Goal: Task Accomplishment & Management: Use online tool/utility

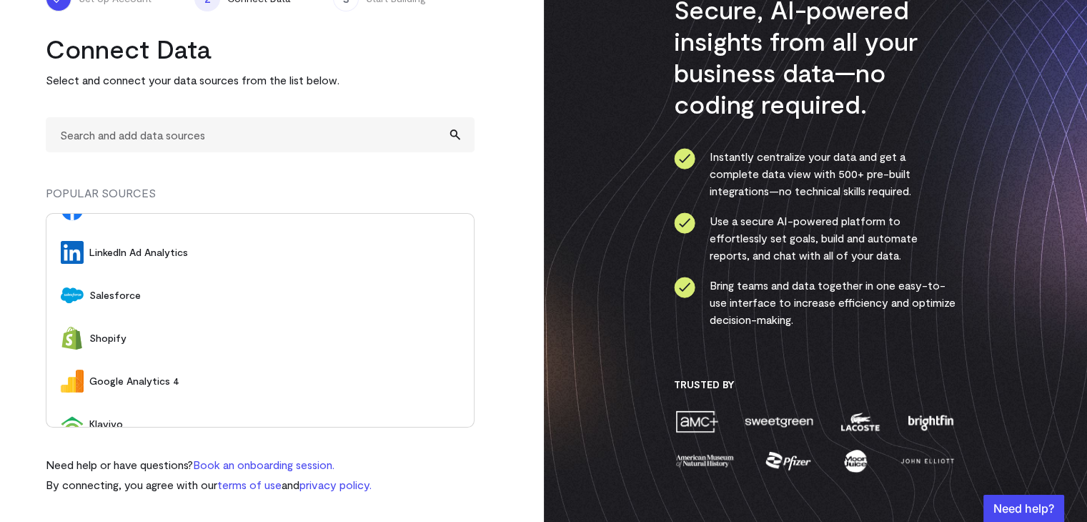
scroll to position [129, 0]
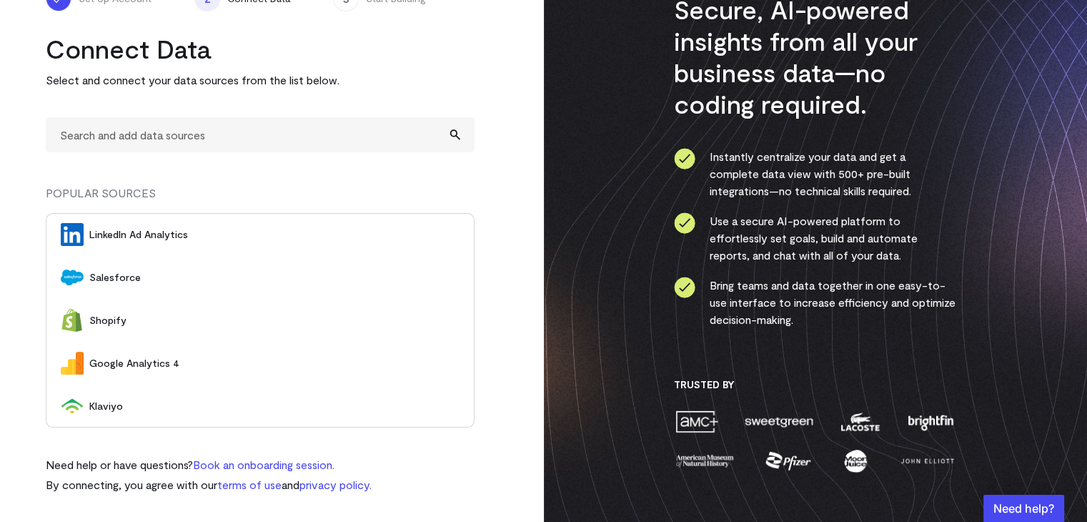
click at [77, 337] on li "Shopify" at bounding box center [259, 320] width 427 height 43
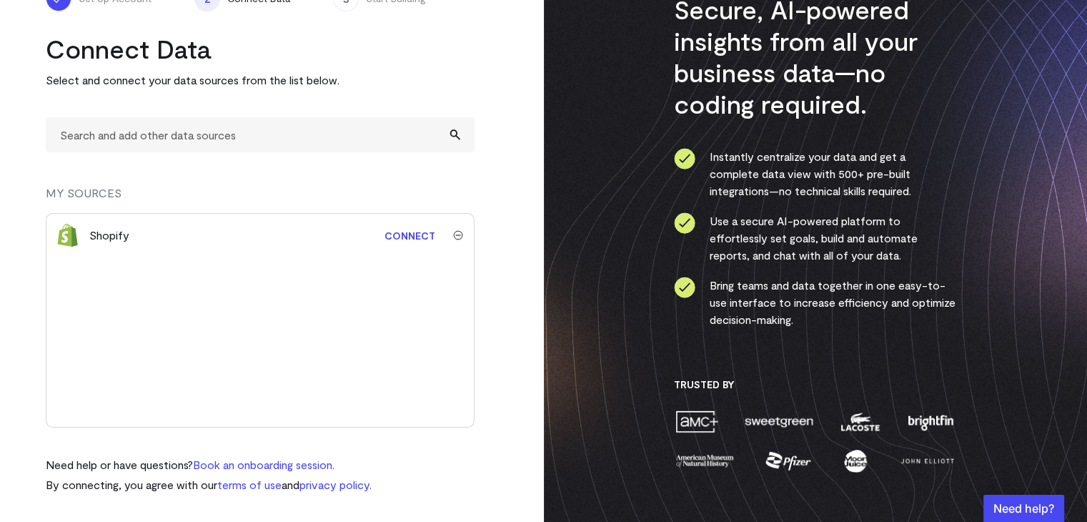
click at [320, 484] on link "privacy policy." at bounding box center [335, 484] width 72 height 14
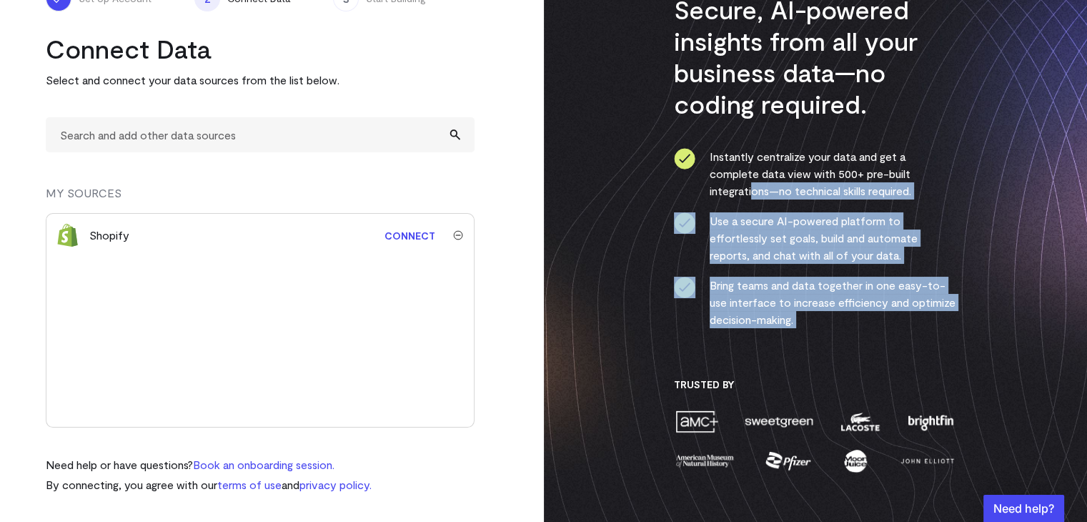
drag, startPoint x: 682, startPoint y: 219, endPoint x: 680, endPoint y: 379, distance: 160.1
click at [677, 380] on div "Secure, AI-powered insights from all your business data—no coding required. Ins…" at bounding box center [815, 233] width 282 height 479
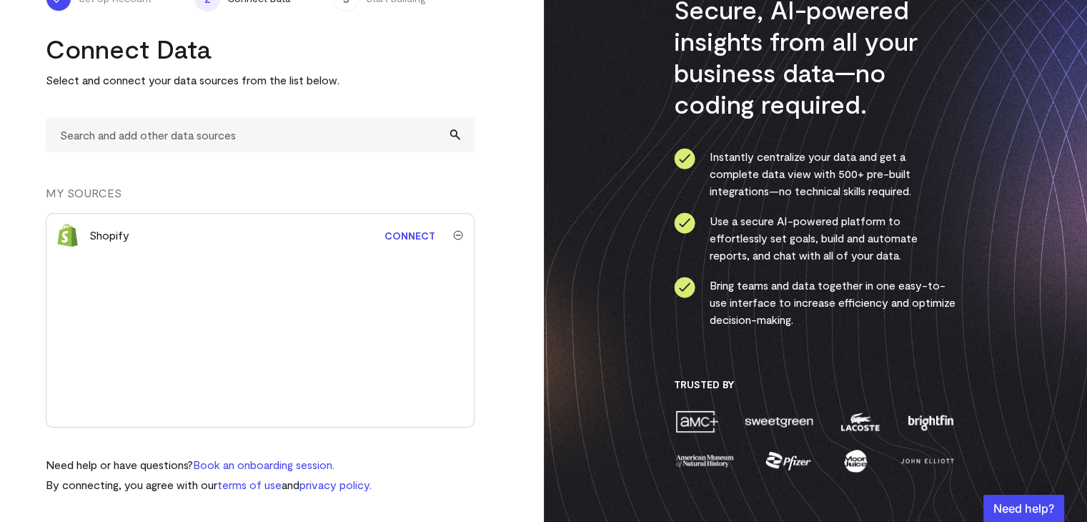
click at [483, 238] on turbo-frame "Connect Data Select and connect your data sources from the list below. MY SOURC…" at bounding box center [272, 263] width 452 height 460
click at [453, 233] on img "submit" at bounding box center [458, 235] width 10 height 10
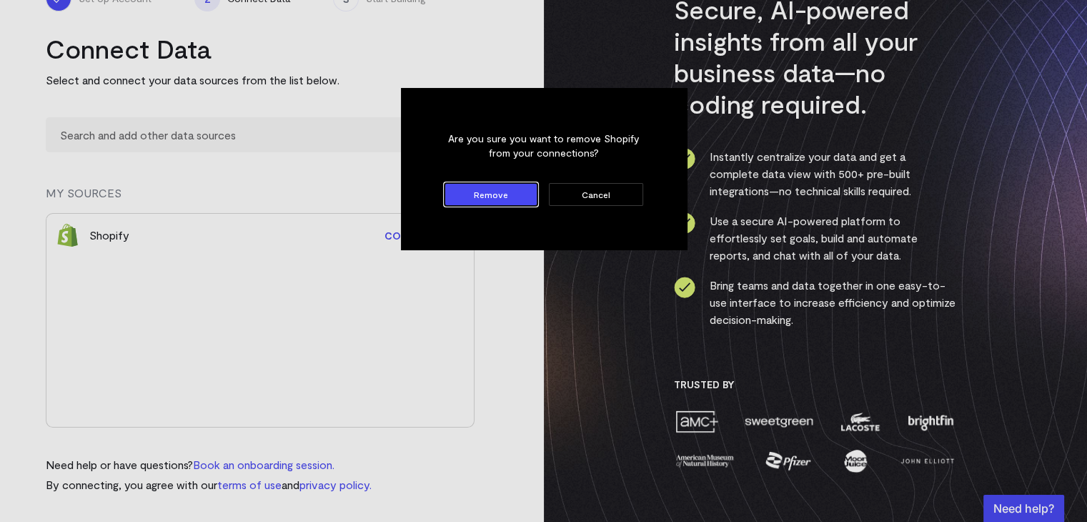
click at [502, 192] on button "Remove" at bounding box center [491, 194] width 94 height 23
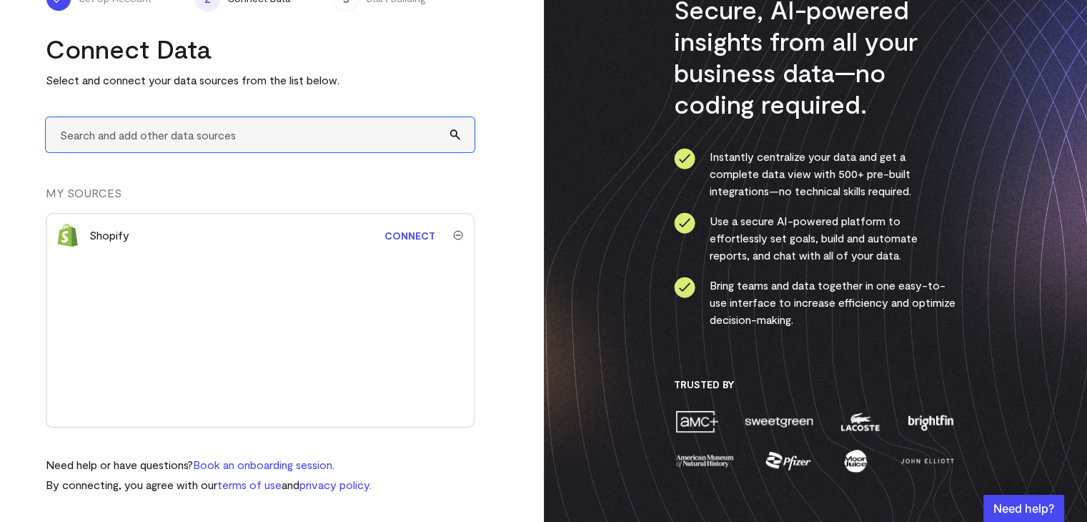
click at [242, 119] on input "text" at bounding box center [260, 134] width 429 height 35
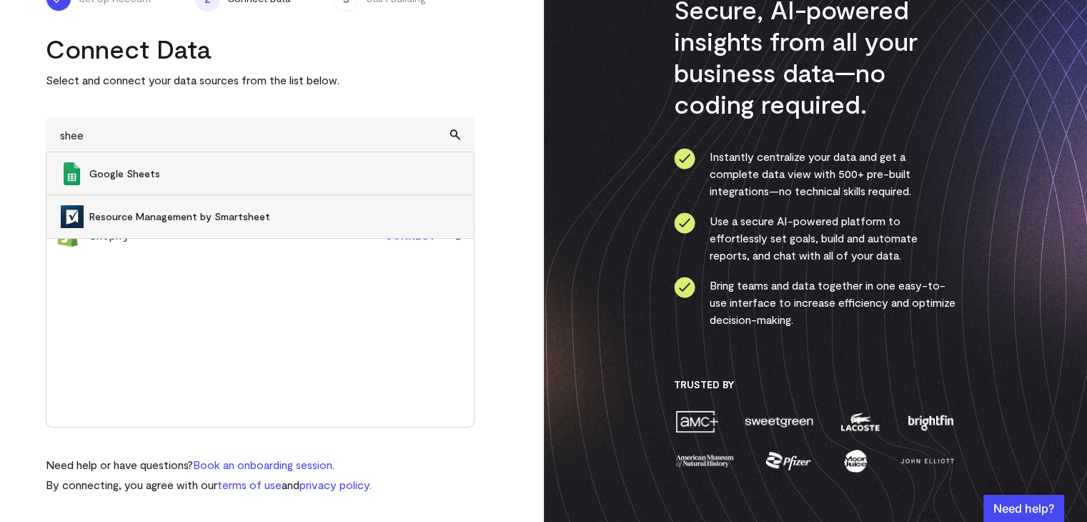
click at [143, 166] on span "Google Sheets" at bounding box center [274, 173] width 370 height 14
type input "Google Sheets"
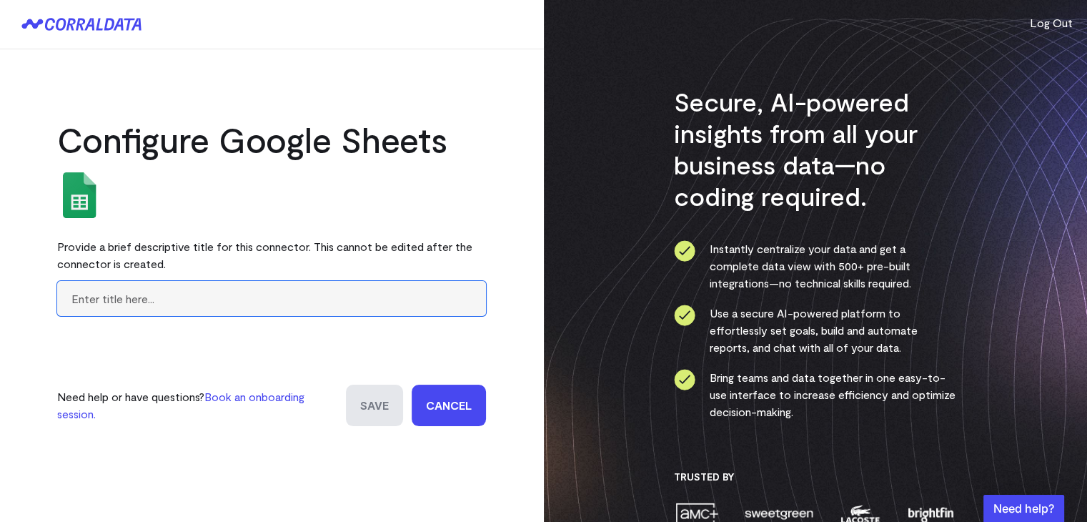
click at [206, 298] on input "text" at bounding box center [271, 298] width 429 height 35
type input "sales data"
click at [375, 393] on input "Save" at bounding box center [374, 404] width 57 height 41
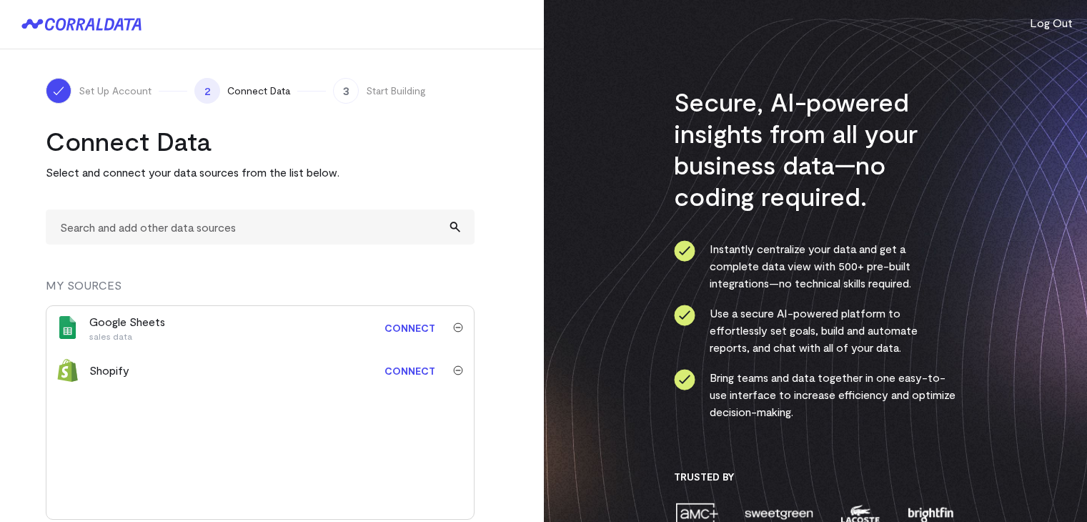
click at [372, 401] on div "Google Sheets sales data Connect Shopify Connect" at bounding box center [260, 412] width 429 height 214
click at [454, 369] on img "submit" at bounding box center [458, 370] width 10 height 10
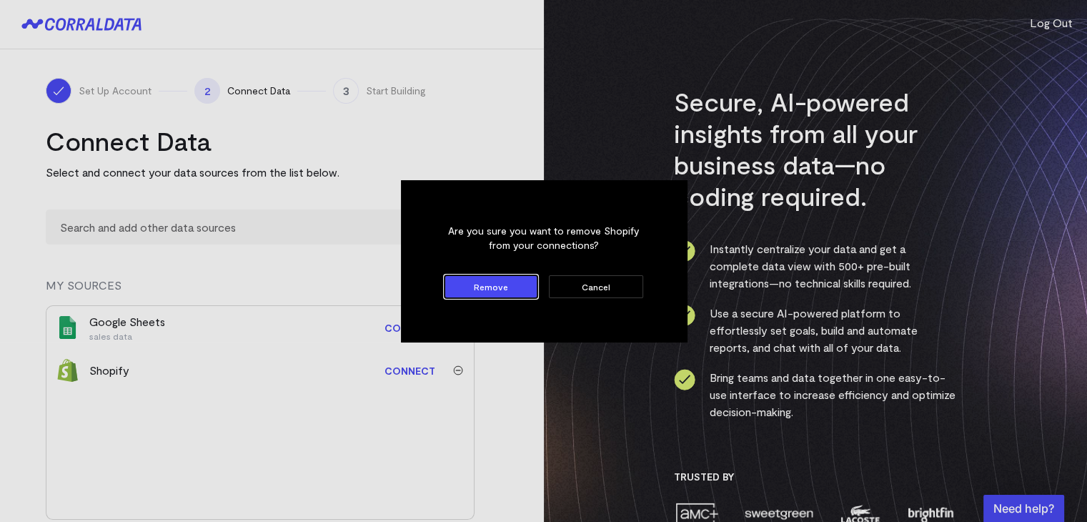
click at [520, 280] on button "Remove" at bounding box center [491, 286] width 94 height 23
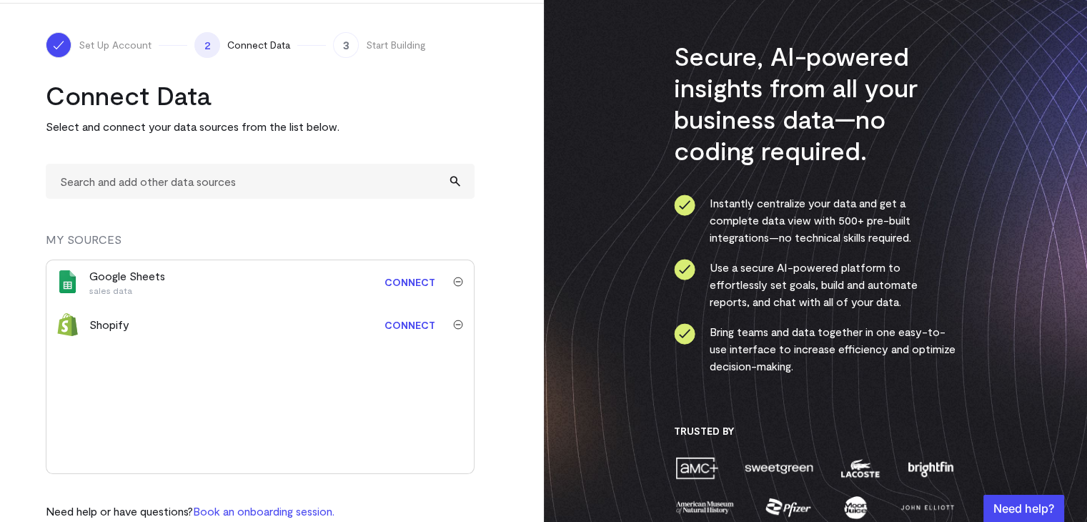
scroll to position [71, 0]
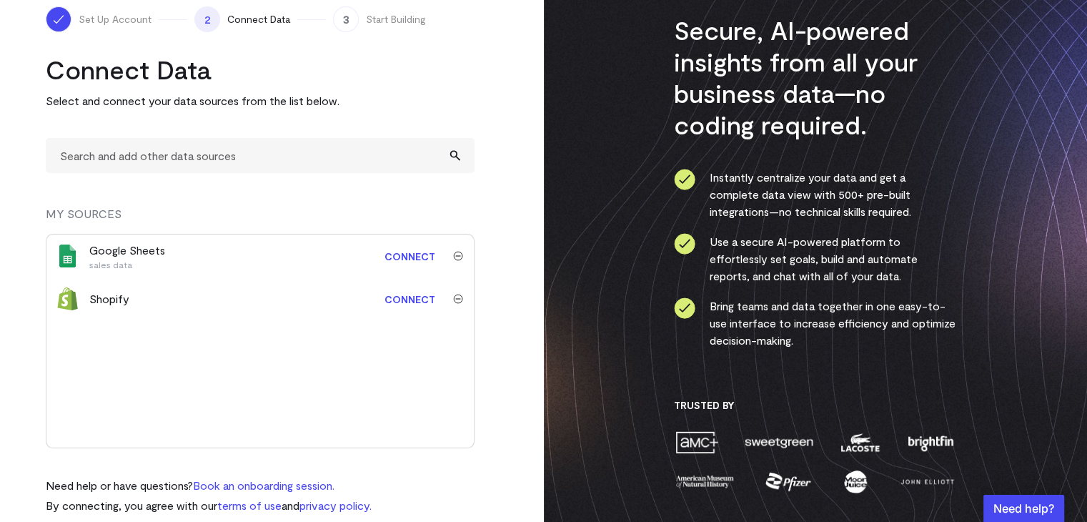
click at [461, 298] on div at bounding box center [457, 299] width 31 height 10
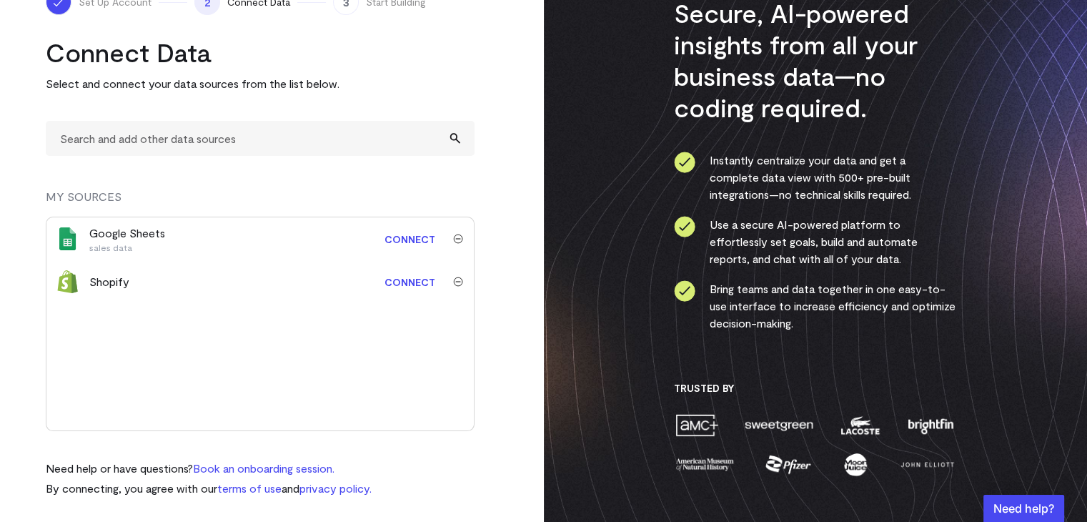
scroll to position [92, 0]
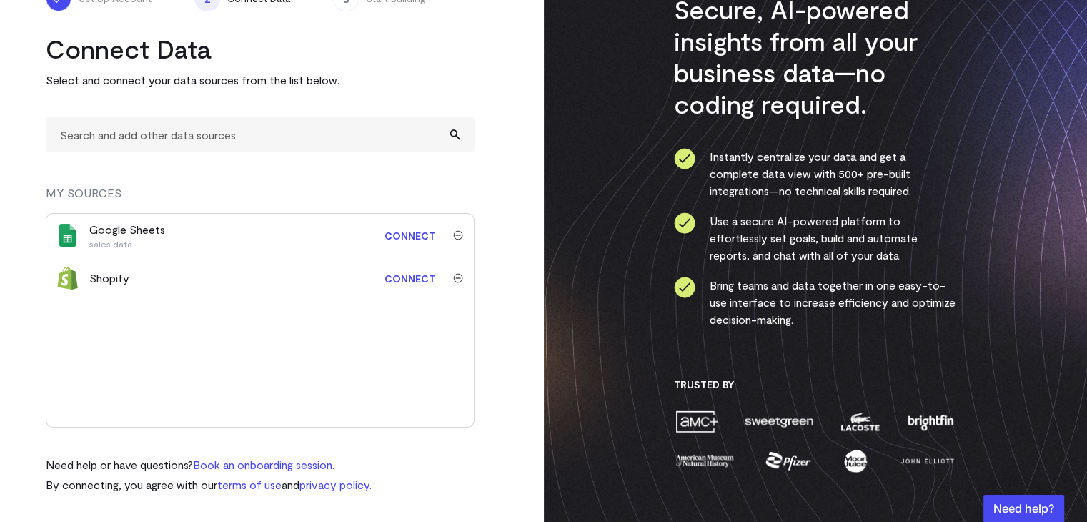
click at [429, 233] on link "Connect" at bounding box center [409, 235] width 65 height 26
